Goal: Check status: Check status

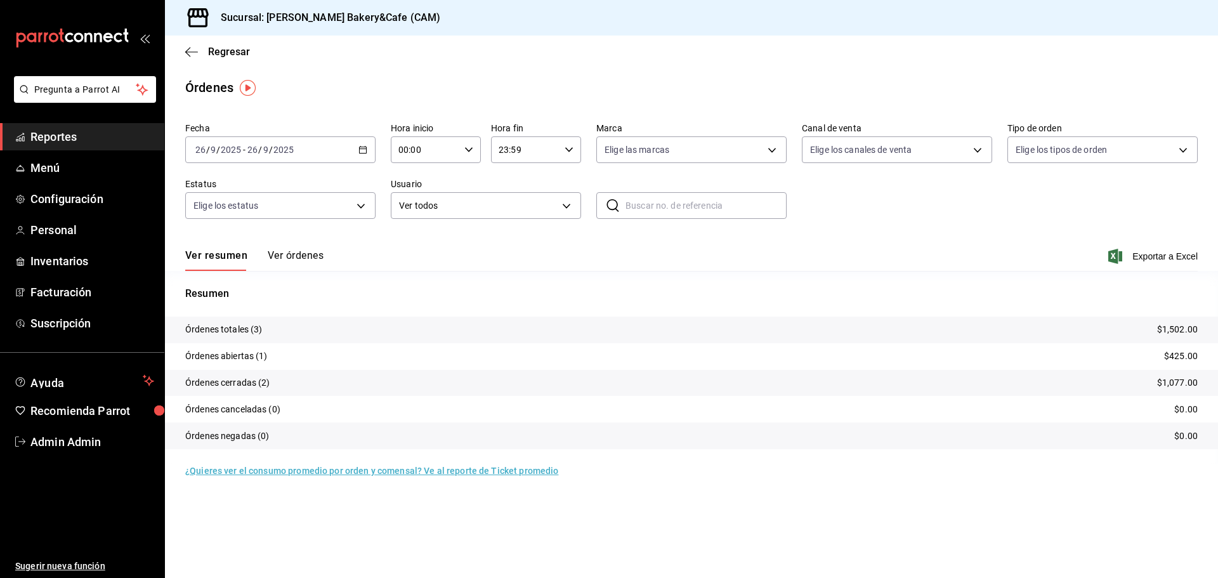
click at [315, 249] on button "Ver órdenes" at bounding box center [296, 260] width 56 height 22
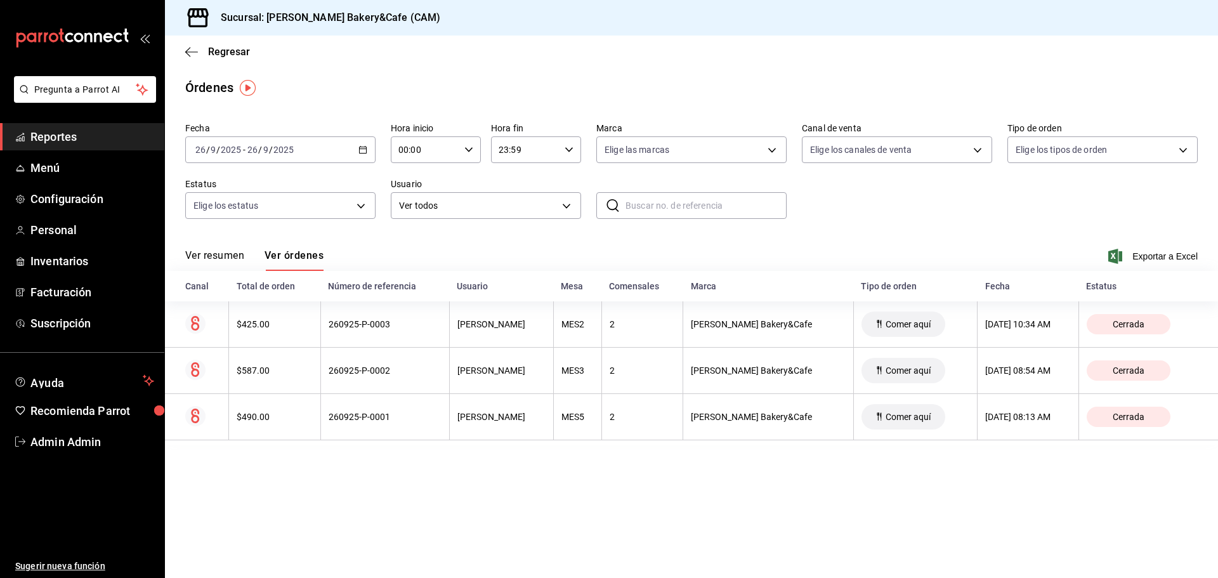
click at [223, 241] on div "Ver resumen Ver órdenes Exportar a Excel" at bounding box center [691, 252] width 1012 height 37
click at [220, 258] on button "Ver resumen" at bounding box center [214, 260] width 59 height 22
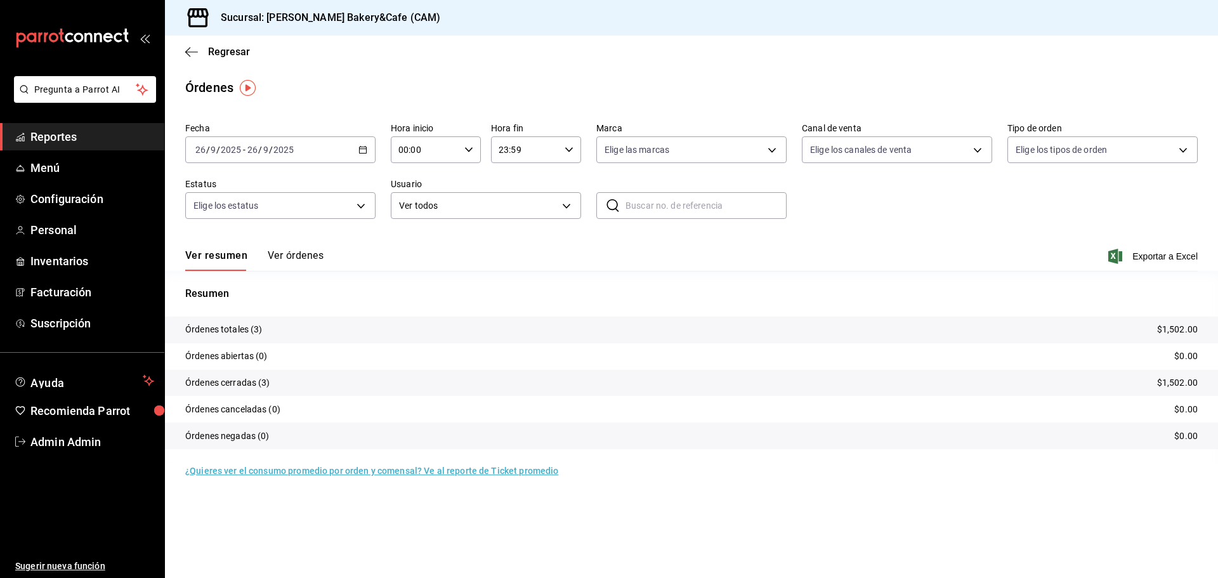
click at [364, 148] on icon "button" at bounding box center [362, 149] width 9 height 9
